Goal: Task Accomplishment & Management: Use online tool/utility

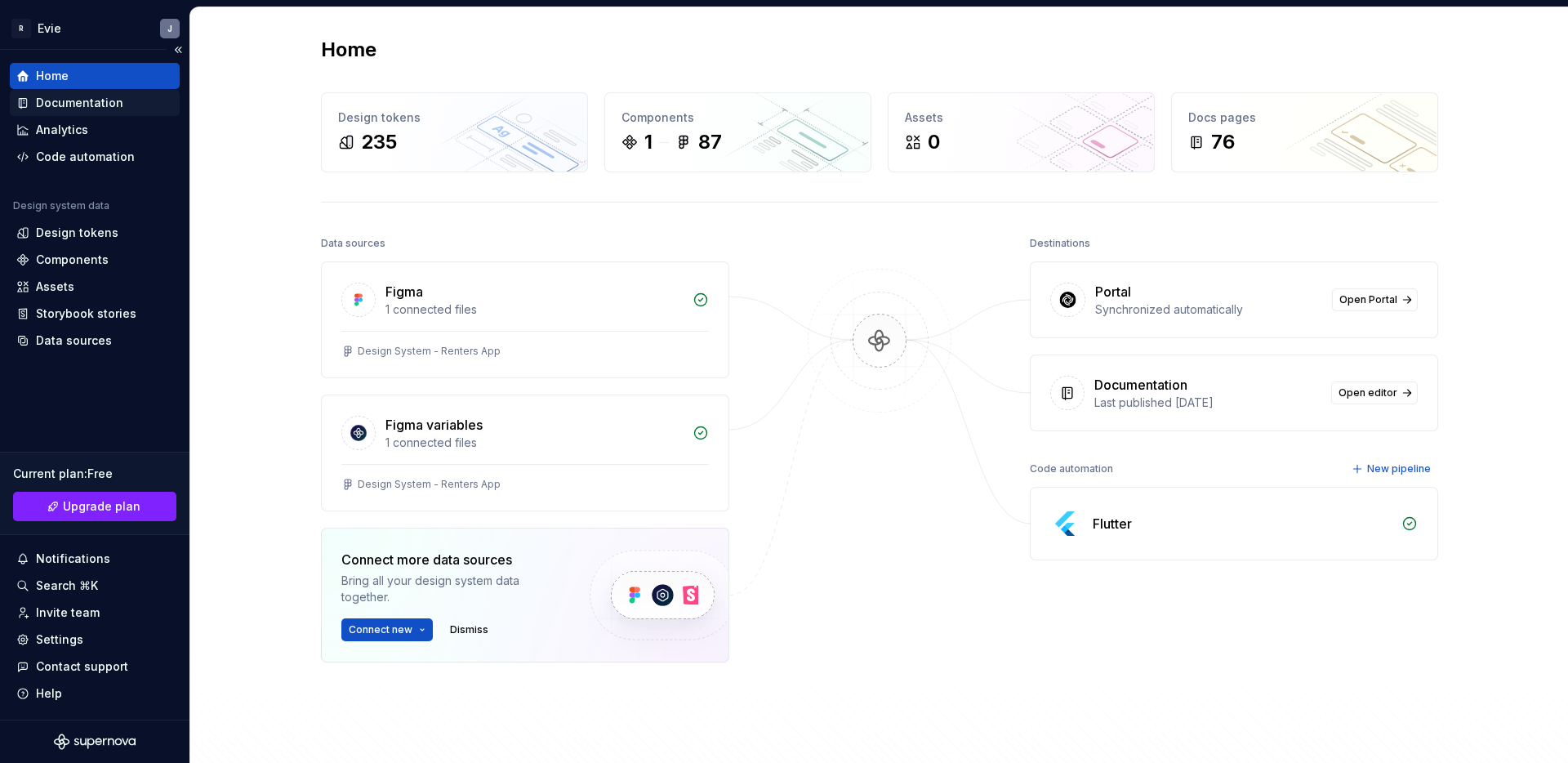
click at [94, 103] on div "Documentation" at bounding box center [79, 103] width 88 height 16
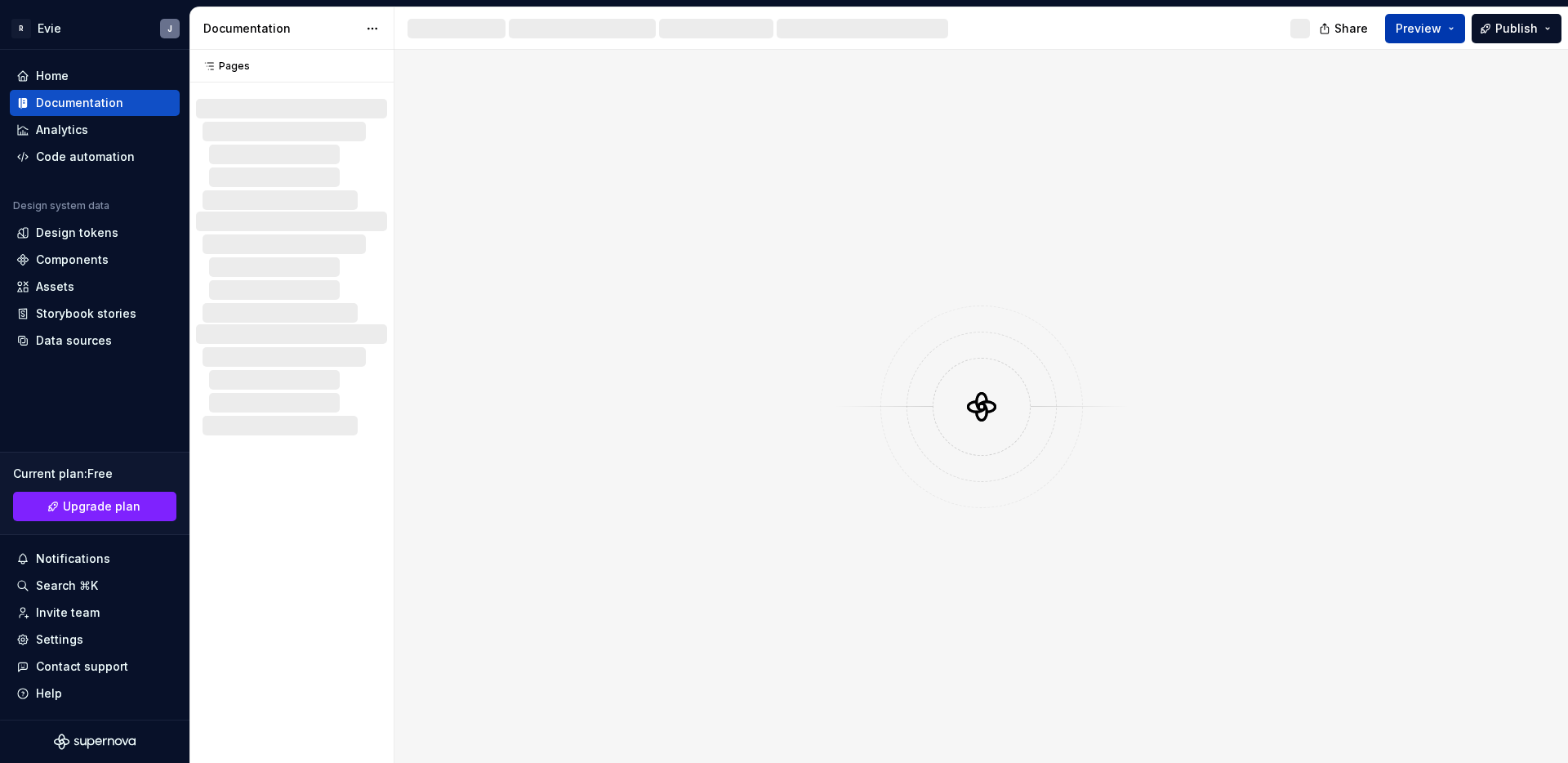
click at [1432, 25] on span "Preview" at bounding box center [1419, 28] width 46 height 16
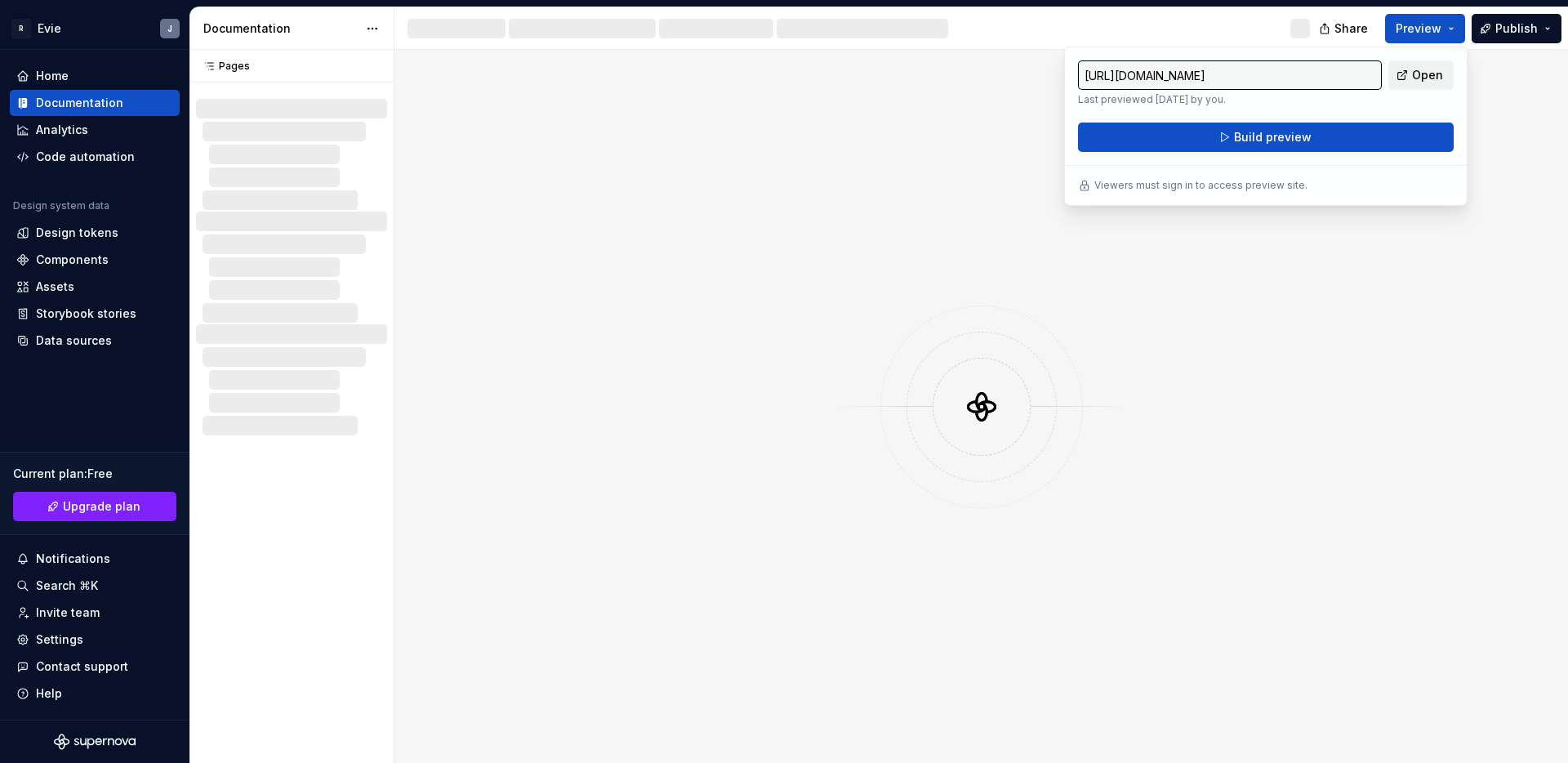
click at [1420, 74] on span "Open" at bounding box center [1428, 75] width 31 height 16
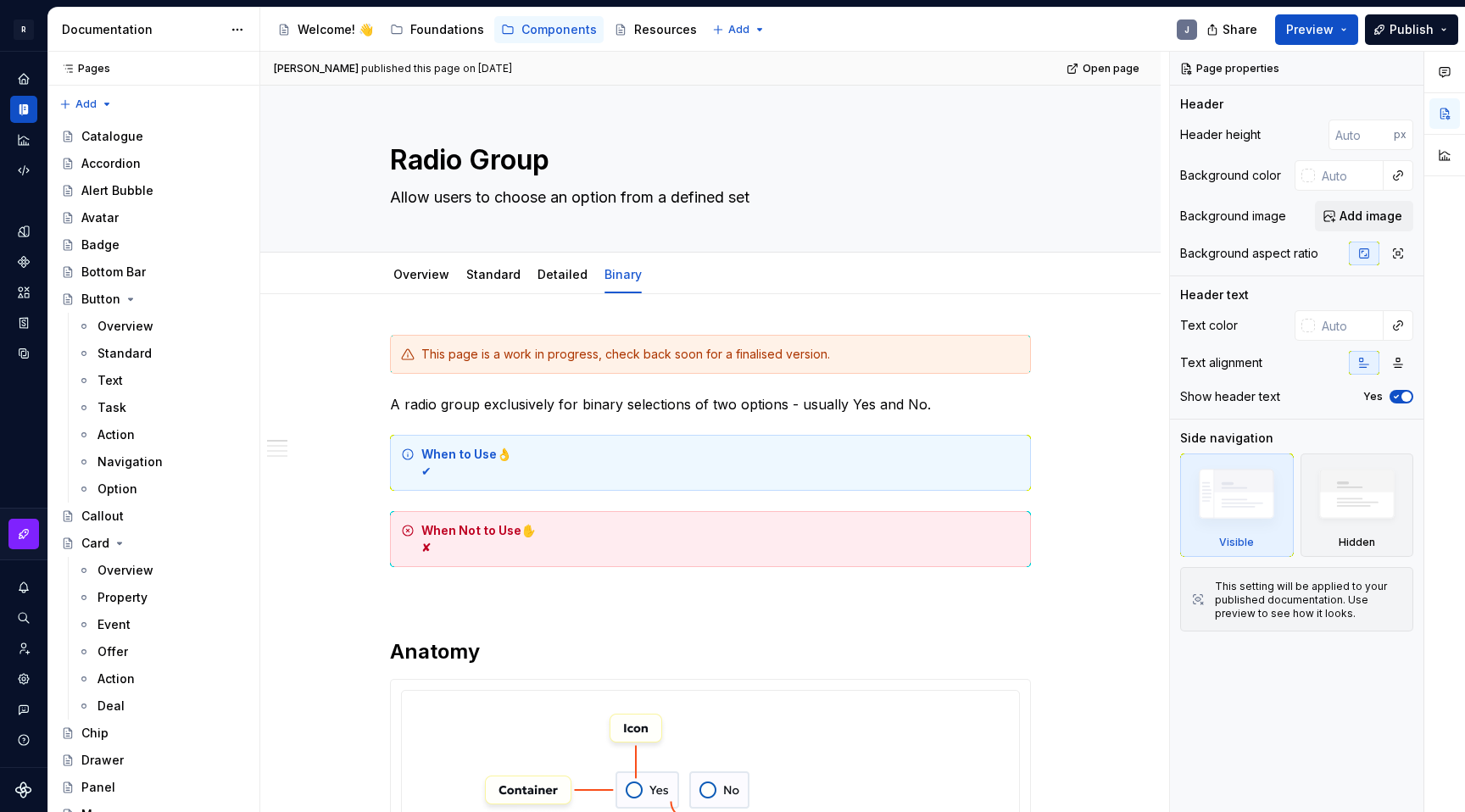
type textarea "*"
